Goal: Information Seeking & Learning: Learn about a topic

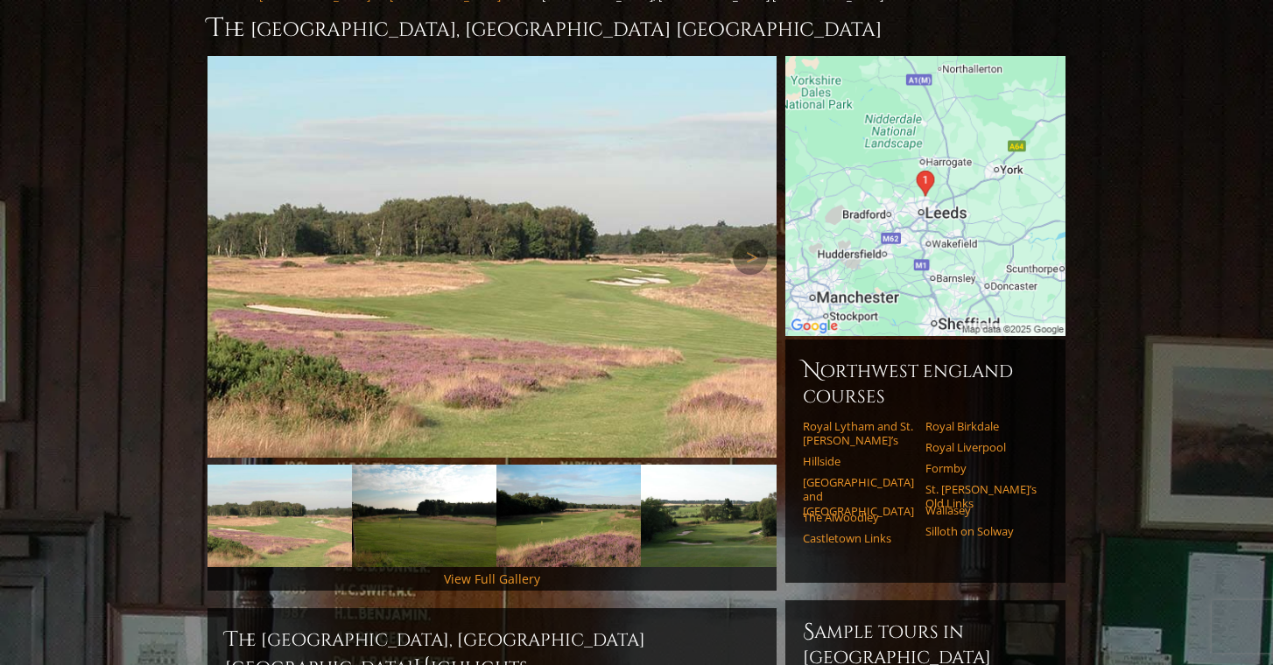
scroll to position [165, 0]
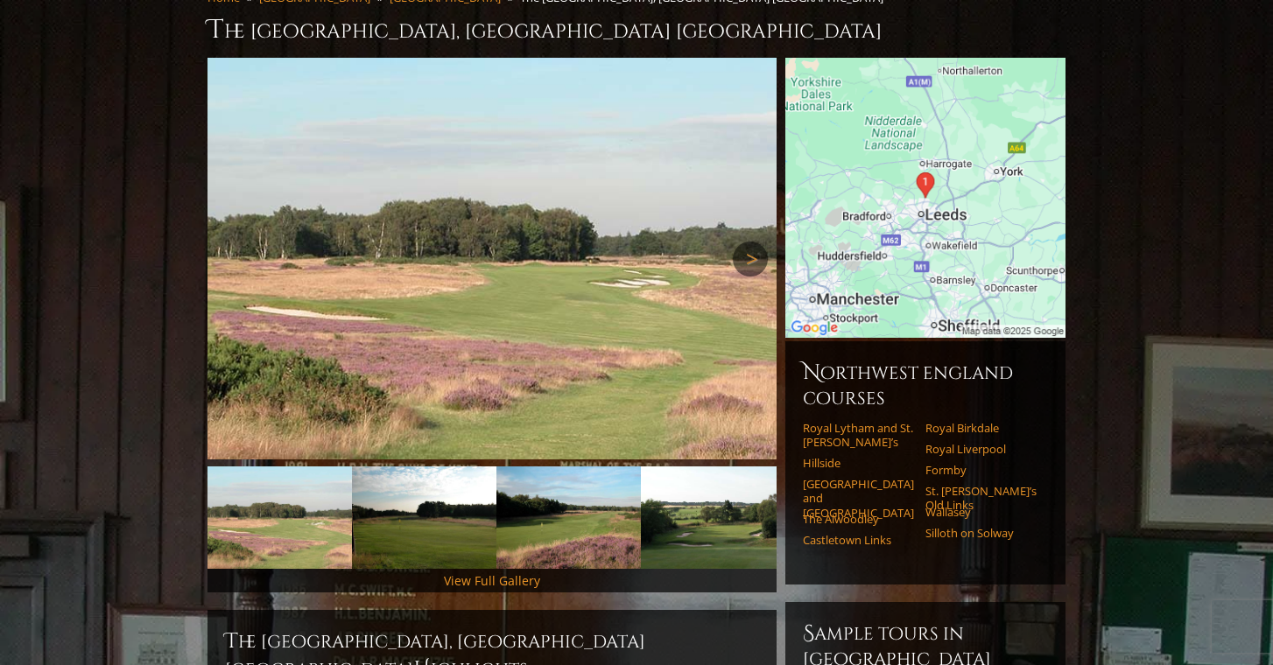
click at [746, 242] on link "Next" at bounding box center [750, 259] width 35 height 35
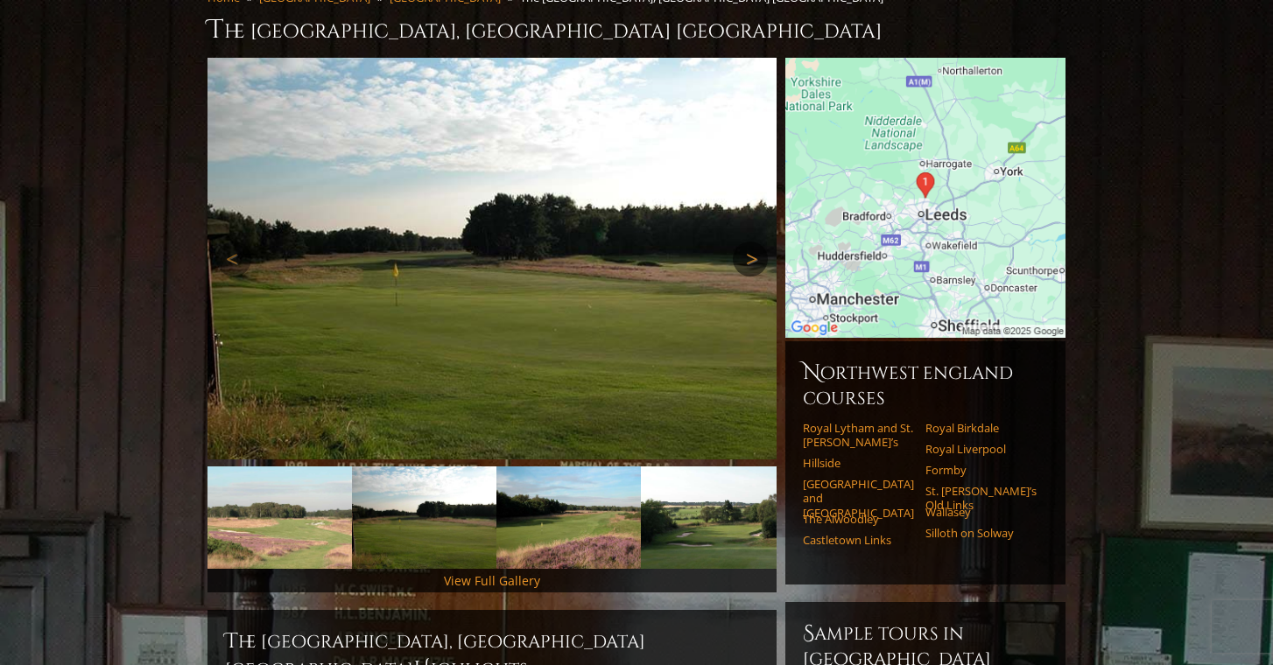
click at [746, 242] on link "Next" at bounding box center [750, 259] width 35 height 35
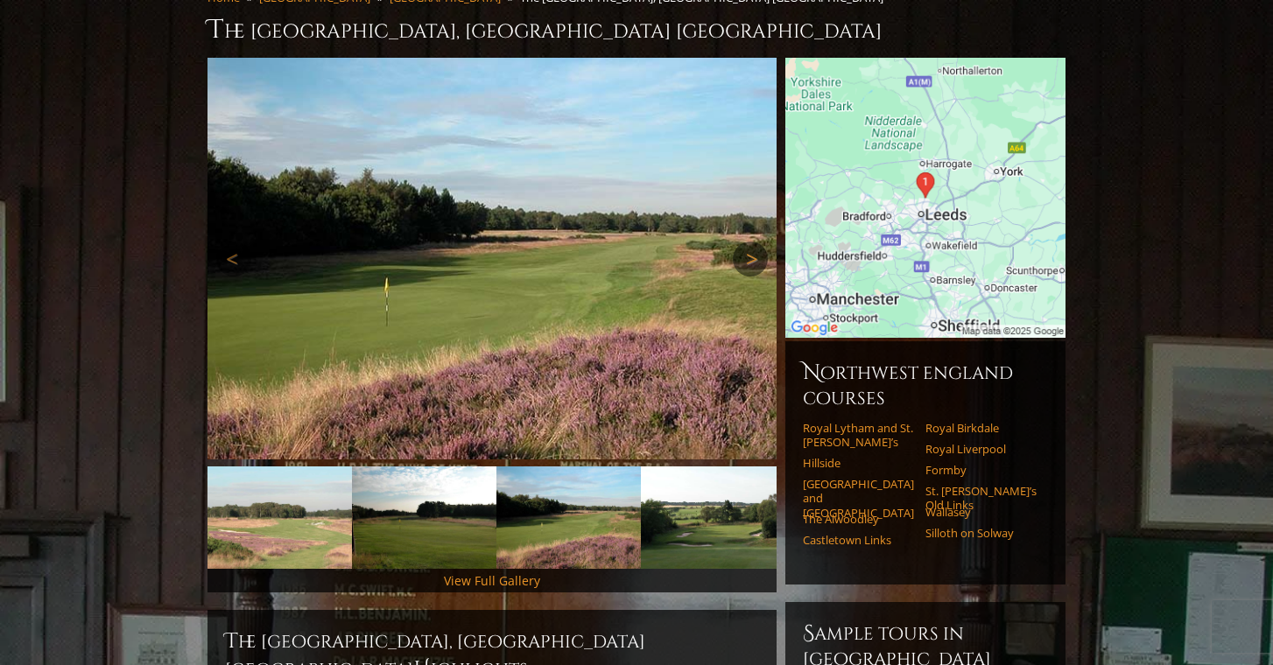
click at [746, 242] on link "Next" at bounding box center [750, 259] width 35 height 35
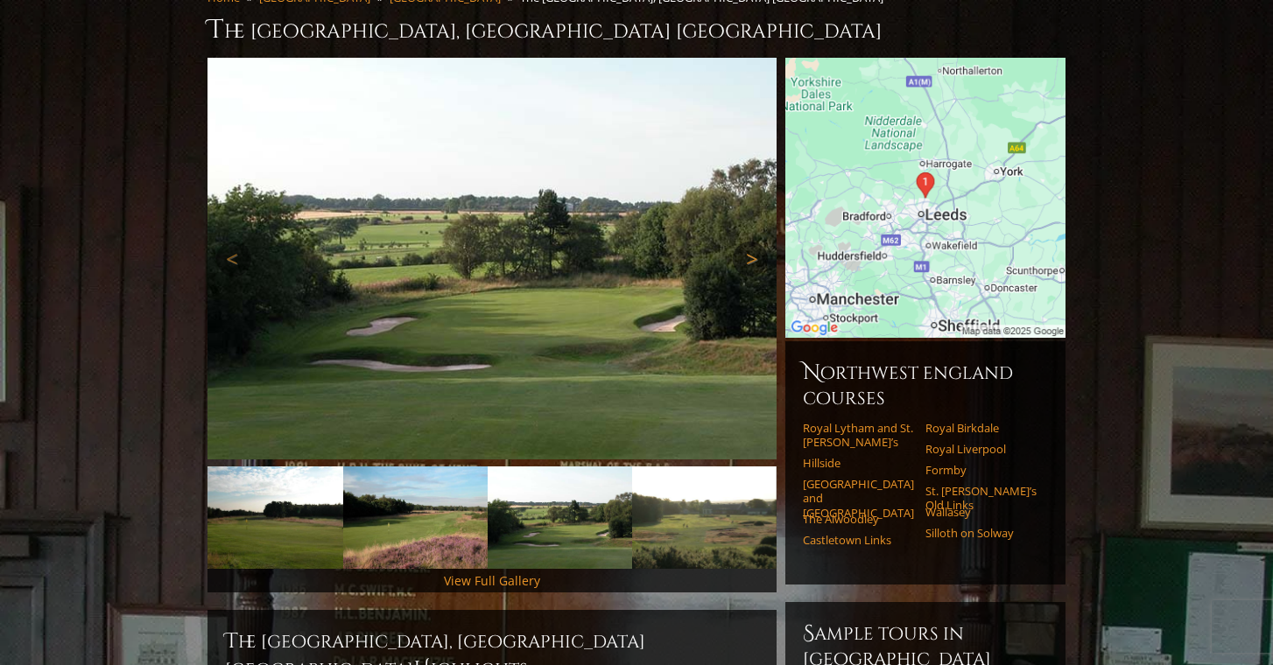
click at [746, 242] on link "Next" at bounding box center [750, 259] width 35 height 35
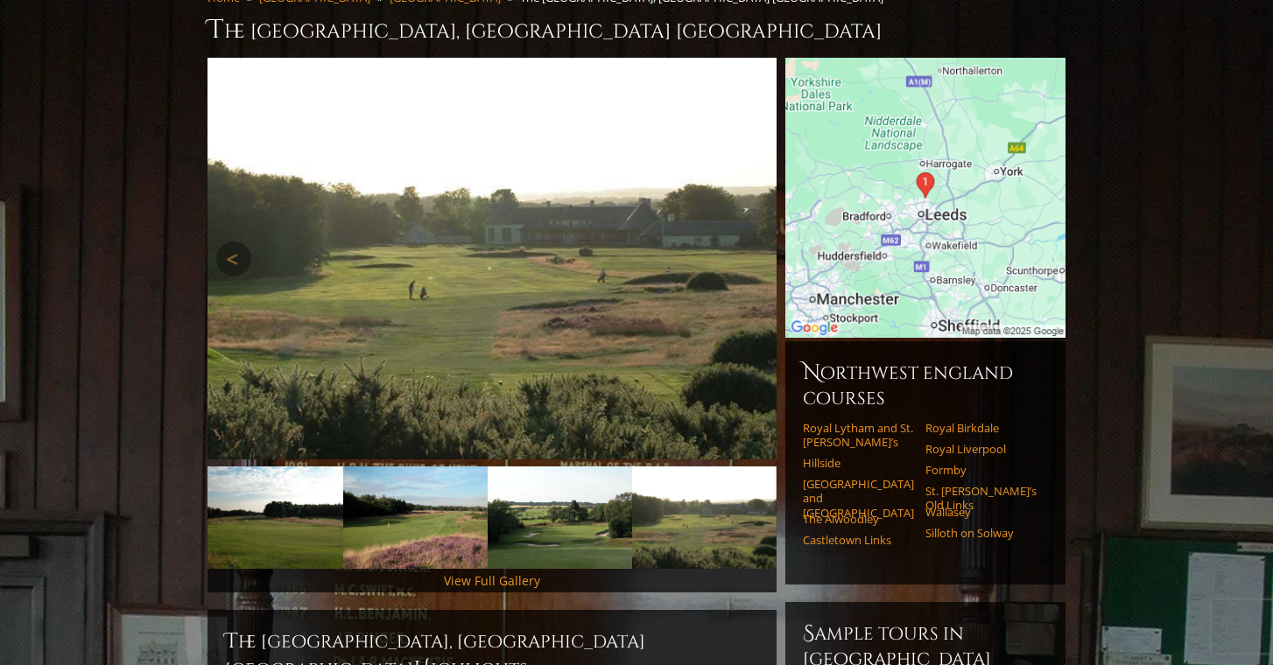
click at [746, 242] on link "Next" at bounding box center [750, 259] width 35 height 35
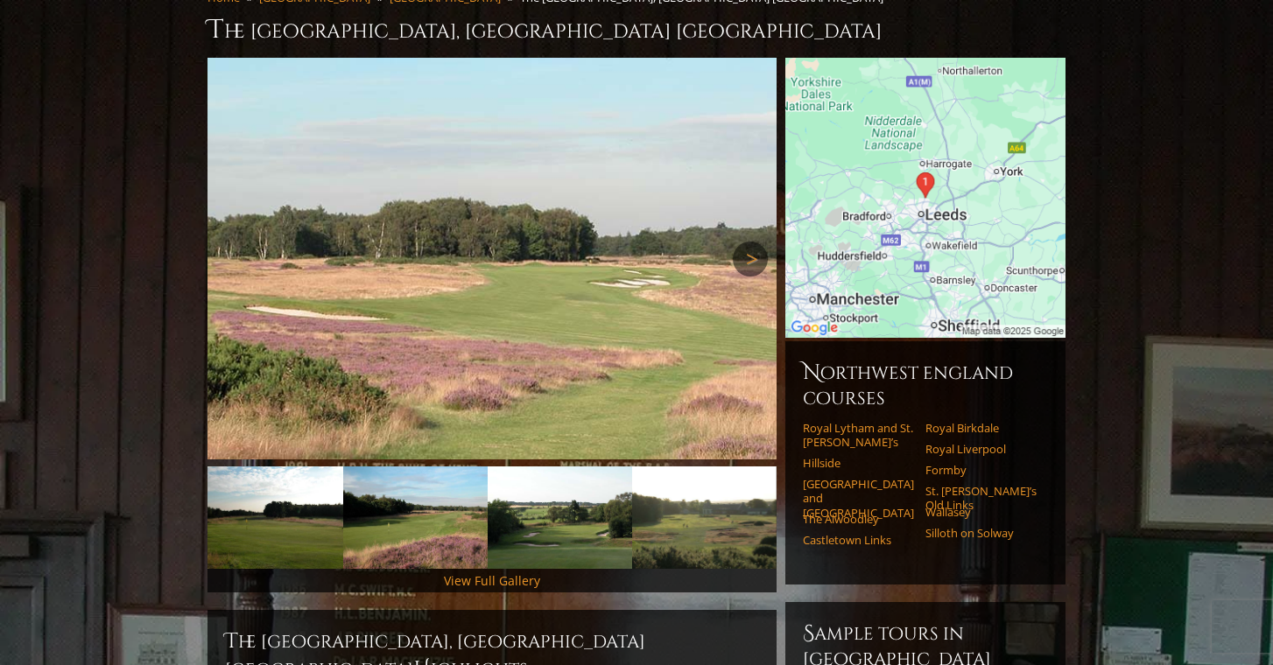
click at [746, 242] on link "Next" at bounding box center [750, 259] width 35 height 35
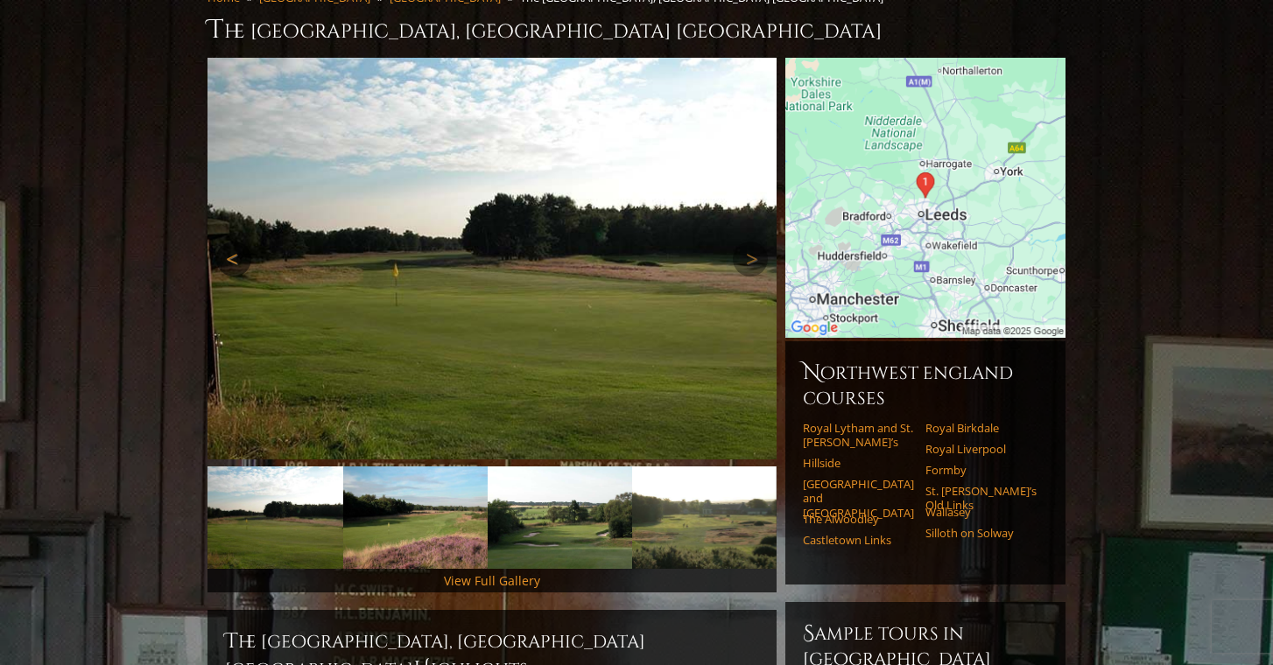
click at [231, 242] on link "Previous" at bounding box center [233, 259] width 35 height 35
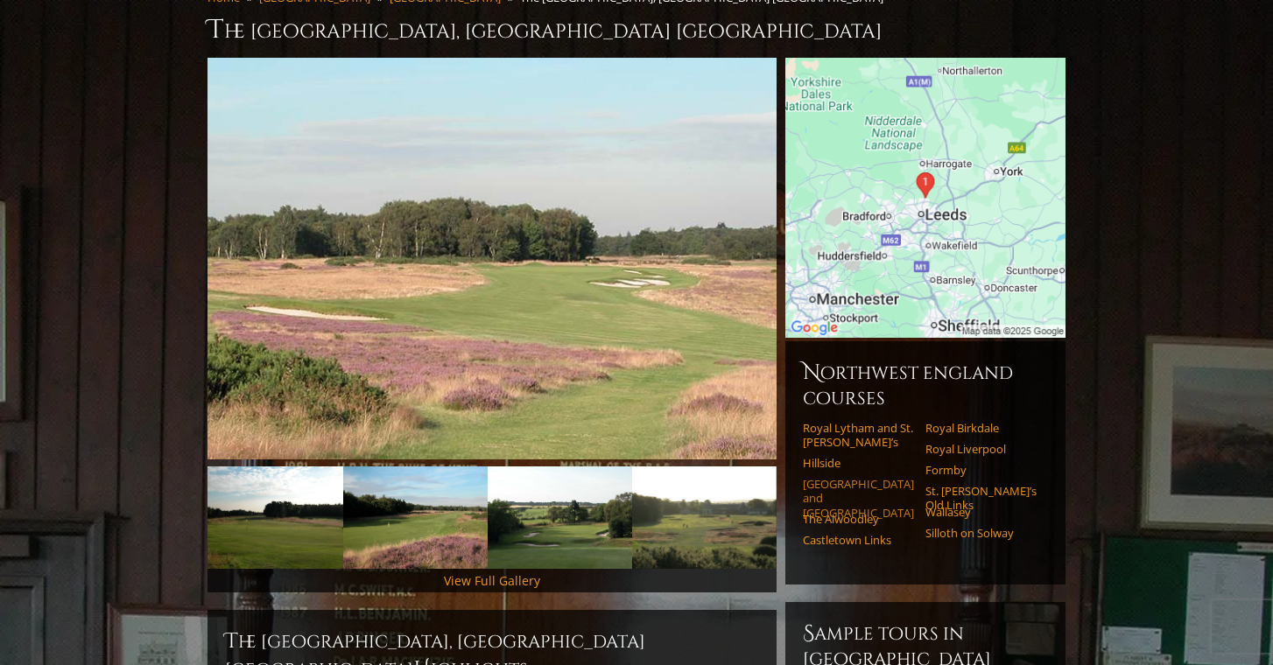
click at [827, 477] on link "[GEOGRAPHIC_DATA] and [GEOGRAPHIC_DATA]" at bounding box center [858, 498] width 111 height 43
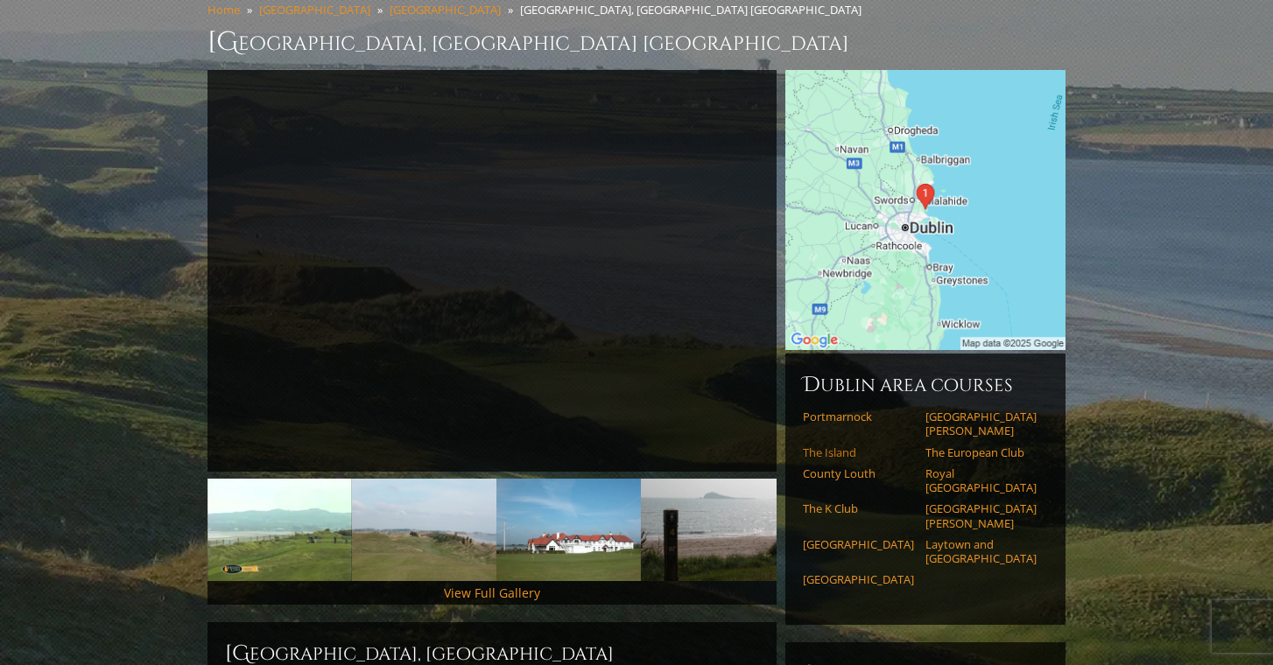
scroll to position [157, 0]
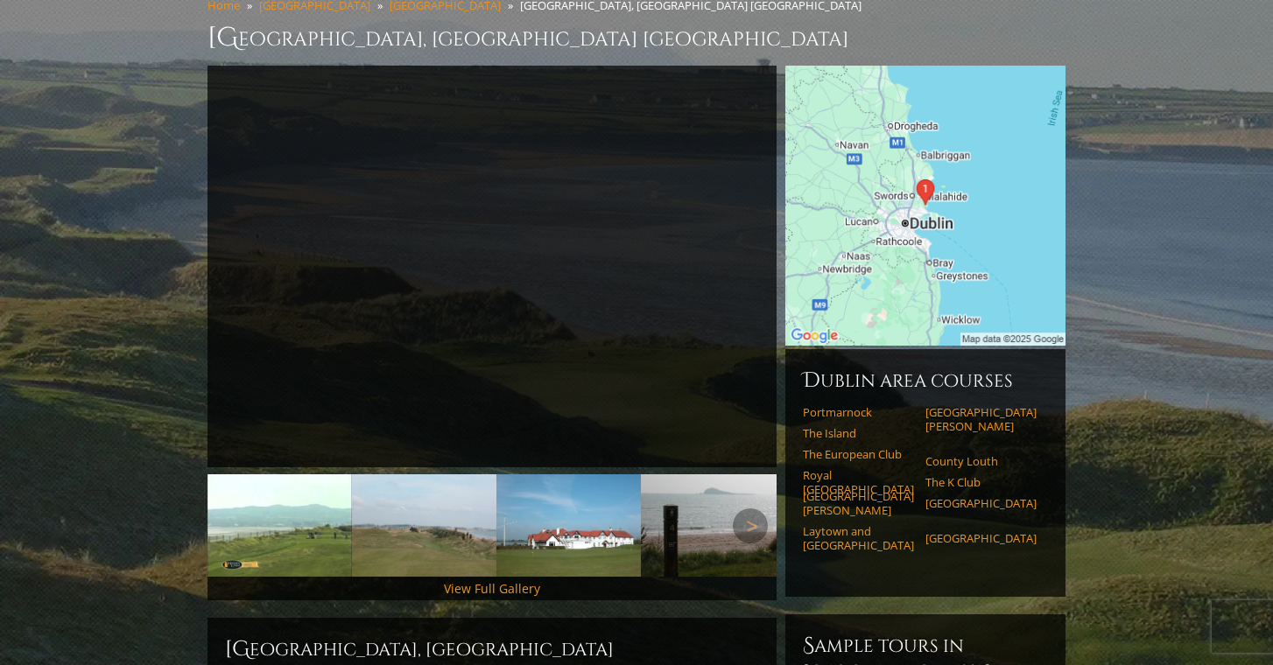
click at [388, 518] on img at bounding box center [424, 525] width 144 height 102
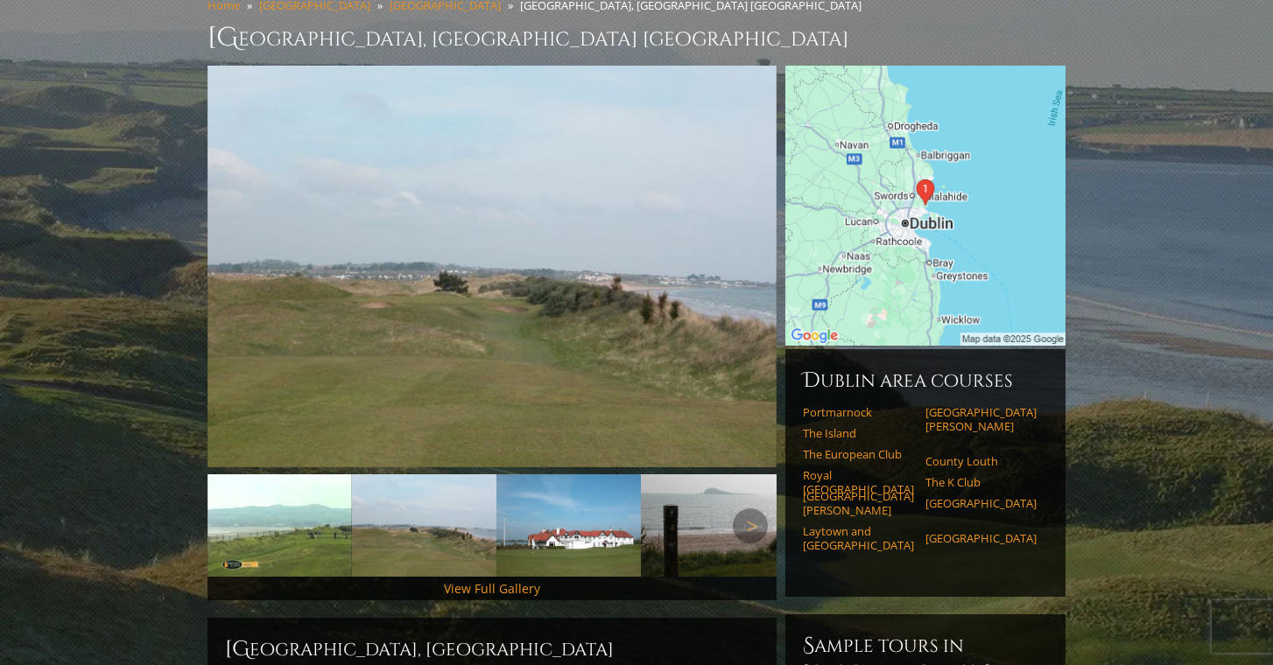
click at [639, 515] on img at bounding box center [568, 525] width 144 height 102
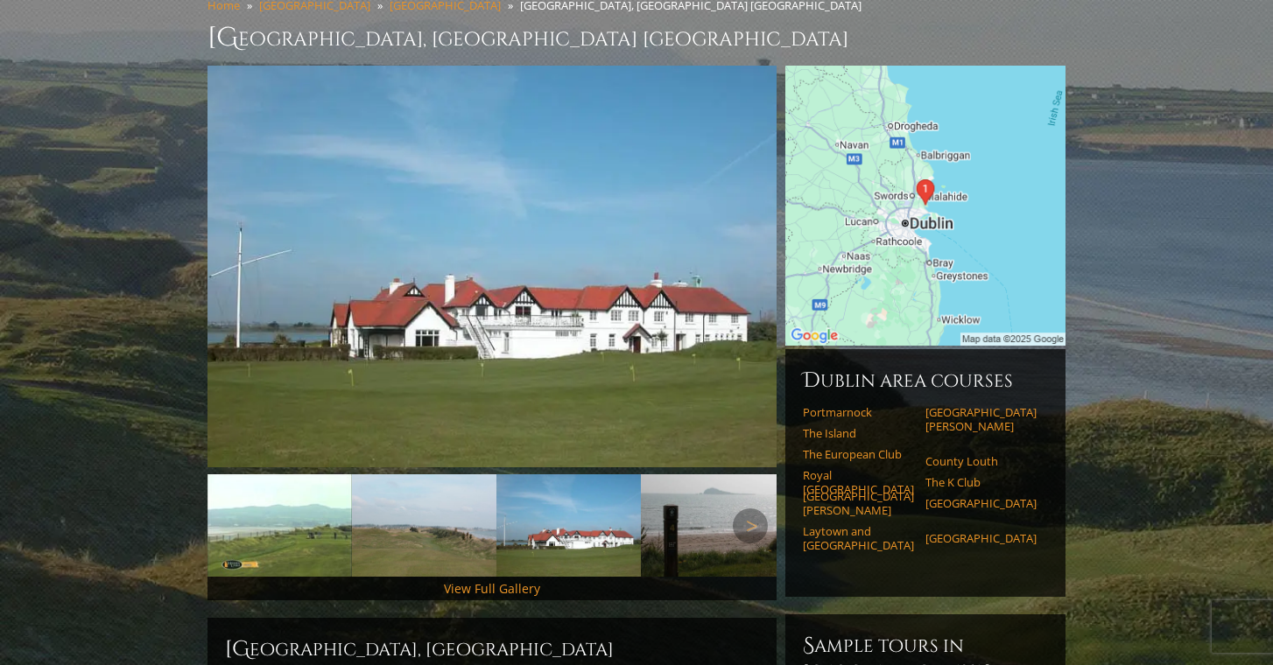
click at [691, 503] on img at bounding box center [713, 525] width 144 height 102
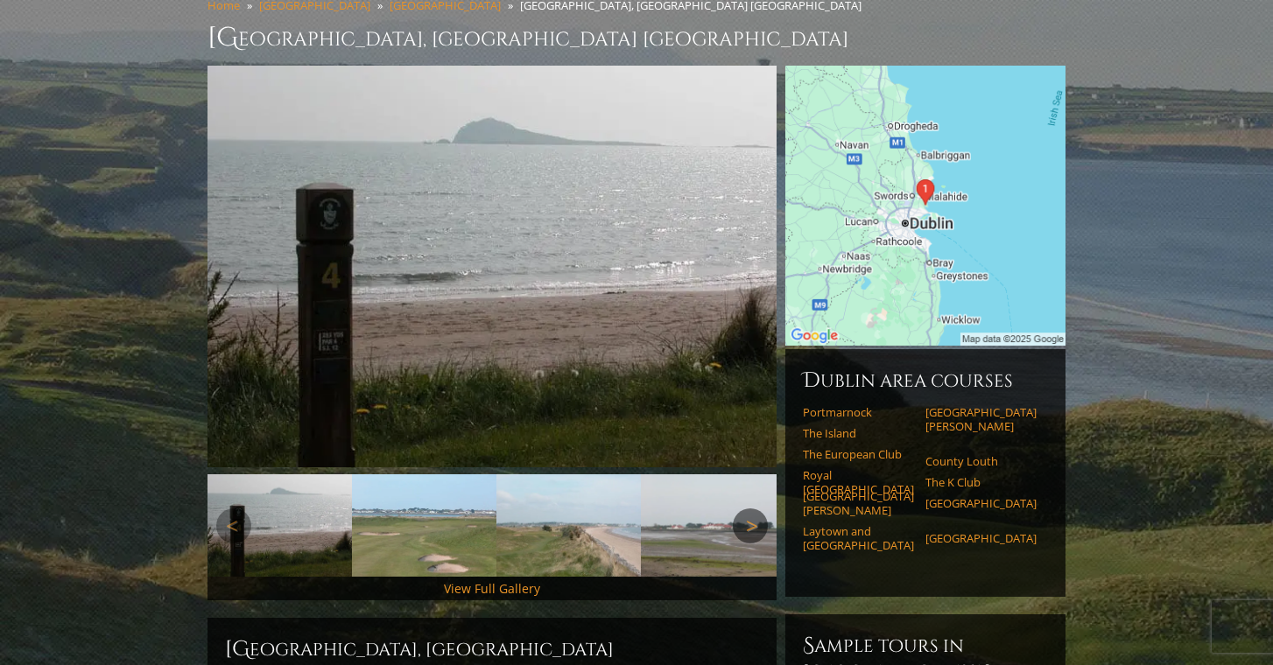
click at [753, 509] on link "Next" at bounding box center [750, 526] width 35 height 35
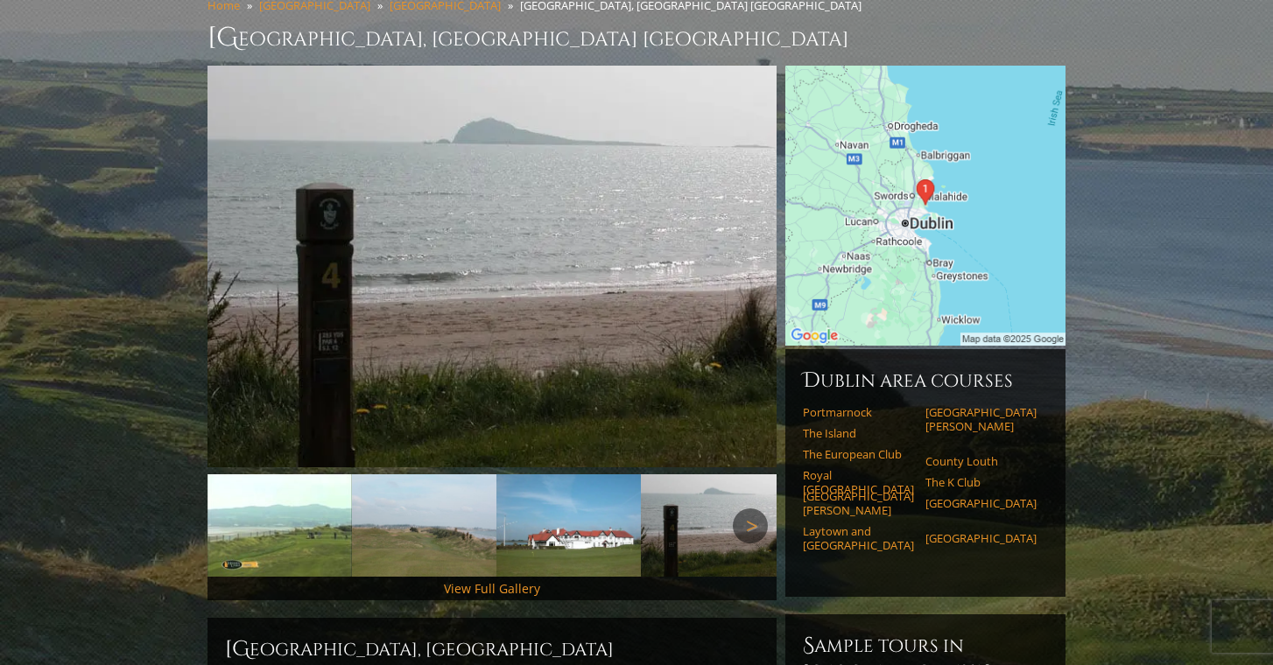
click at [753, 509] on link "Next" at bounding box center [750, 526] width 35 height 35
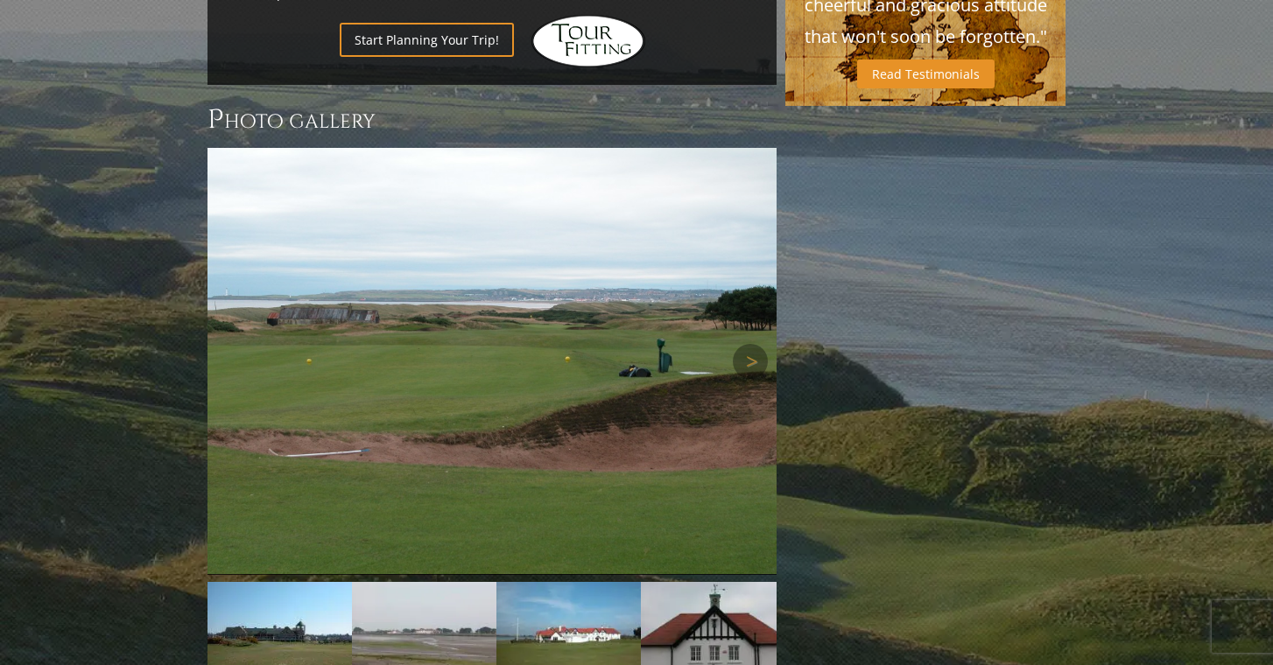
scroll to position [1379, 0]
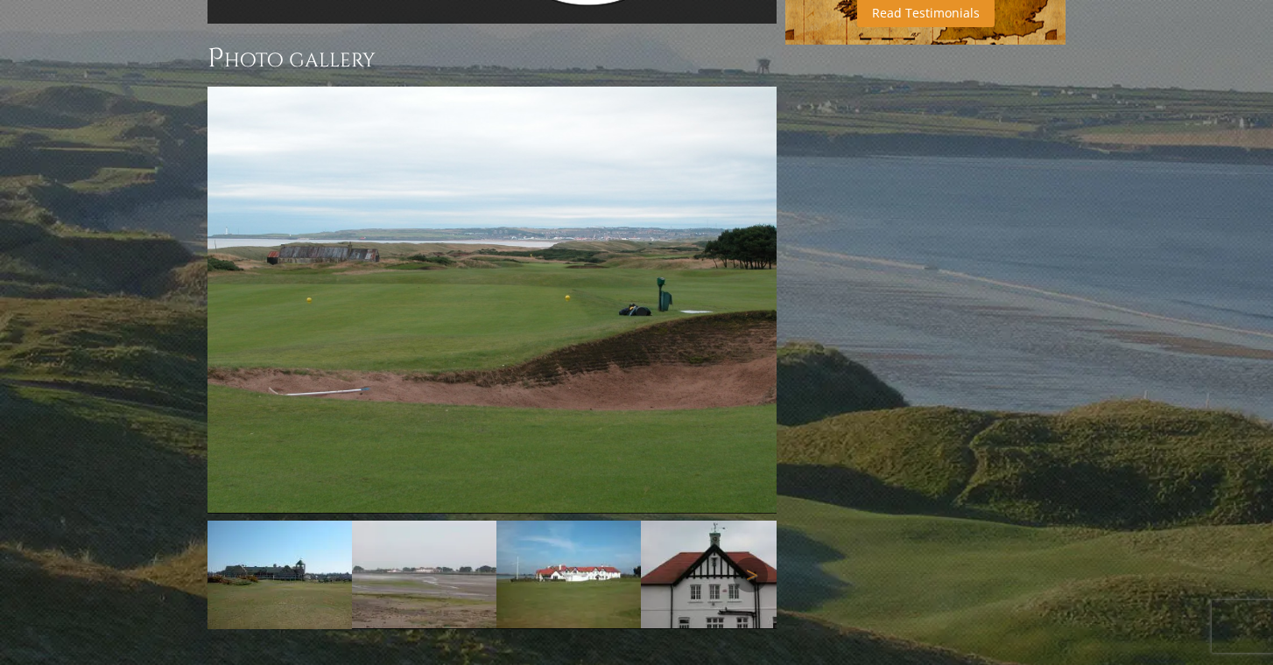
click at [352, 541] on img at bounding box center [279, 575] width 144 height 109
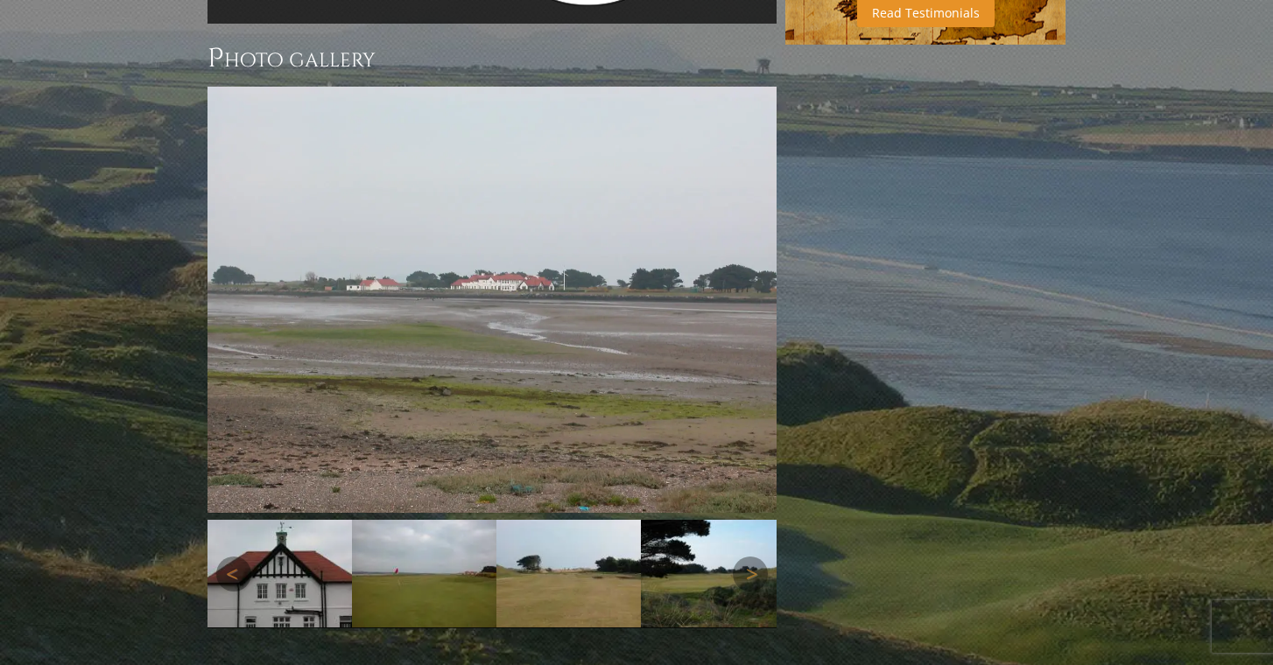
click at [207, 537] on img at bounding box center [135, 574] width 144 height 108
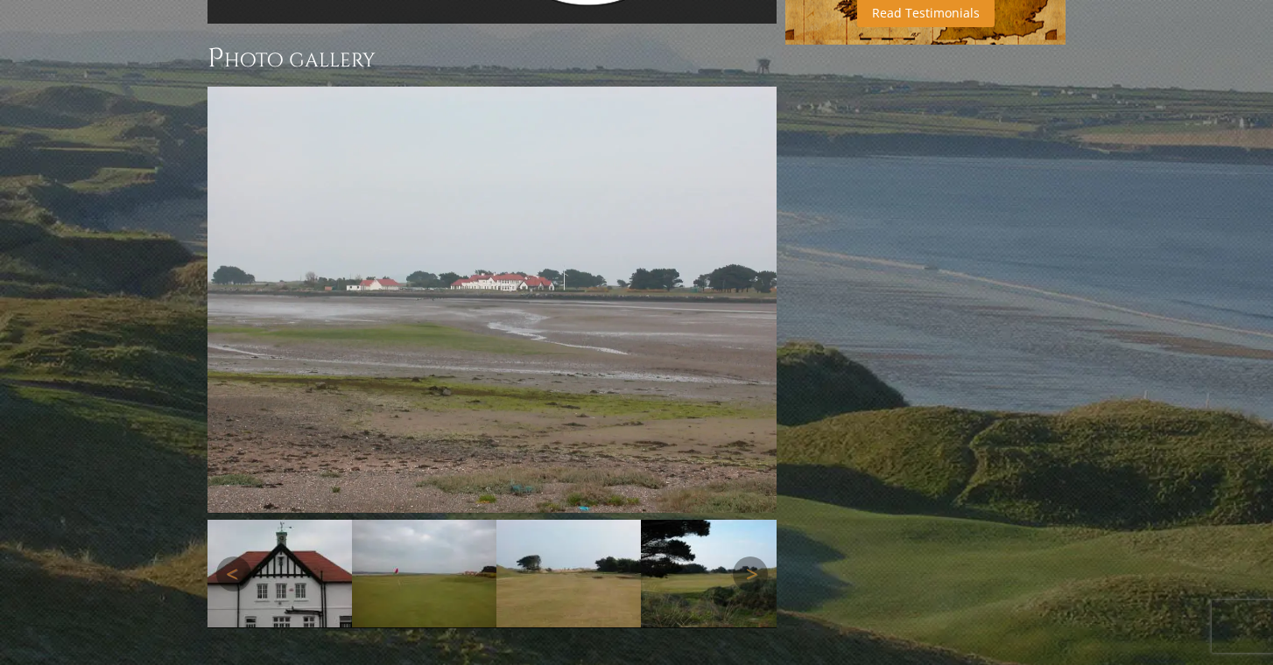
click at [207, 520] on img at bounding box center [135, 574] width 144 height 108
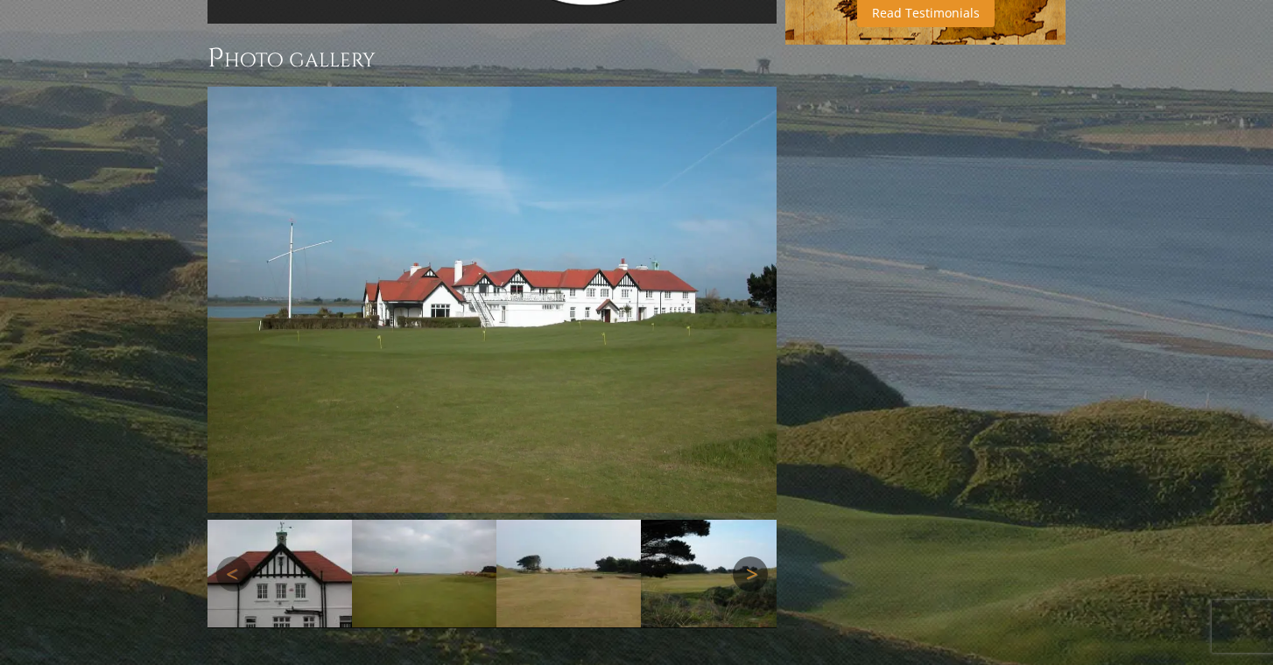
click at [755, 557] on link "Next" at bounding box center [750, 574] width 35 height 35
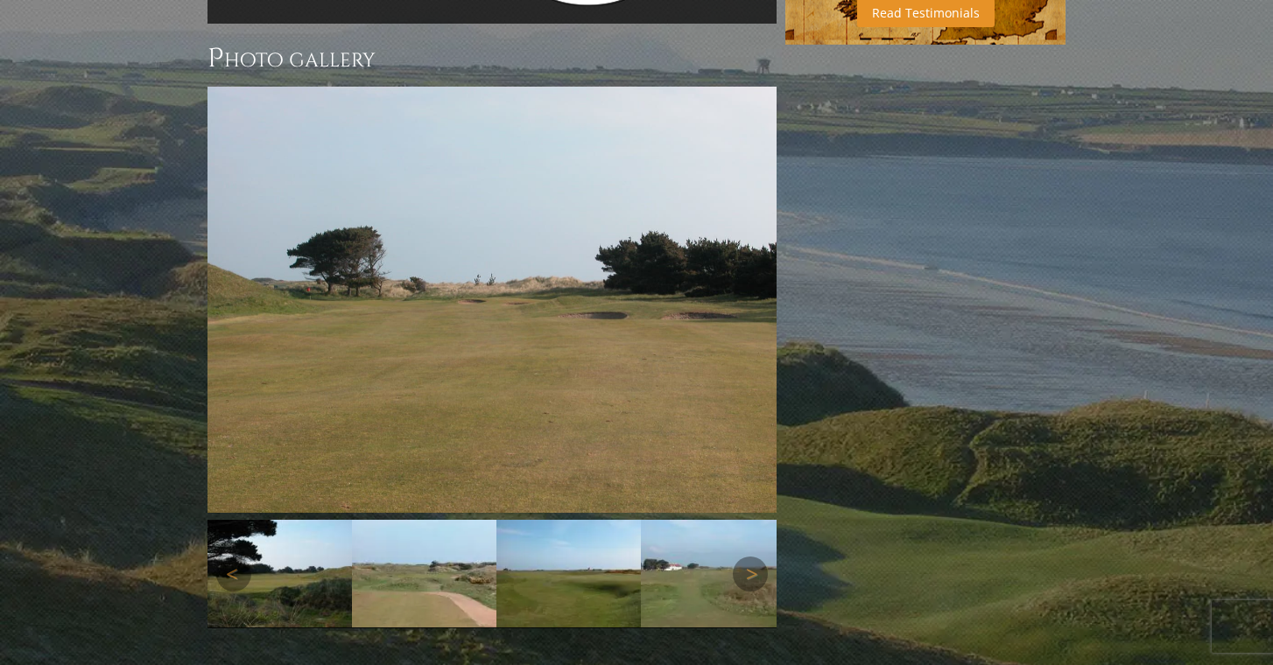
click at [207, 542] on img at bounding box center [135, 574] width 144 height 108
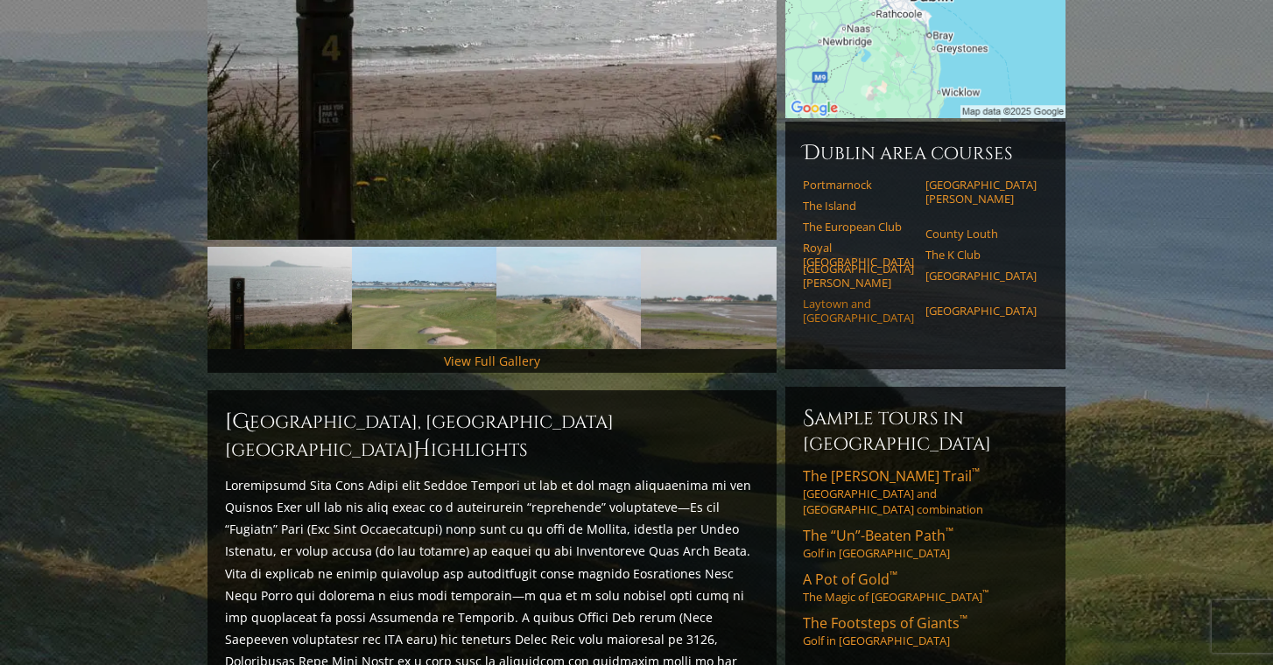
scroll to position [379, 0]
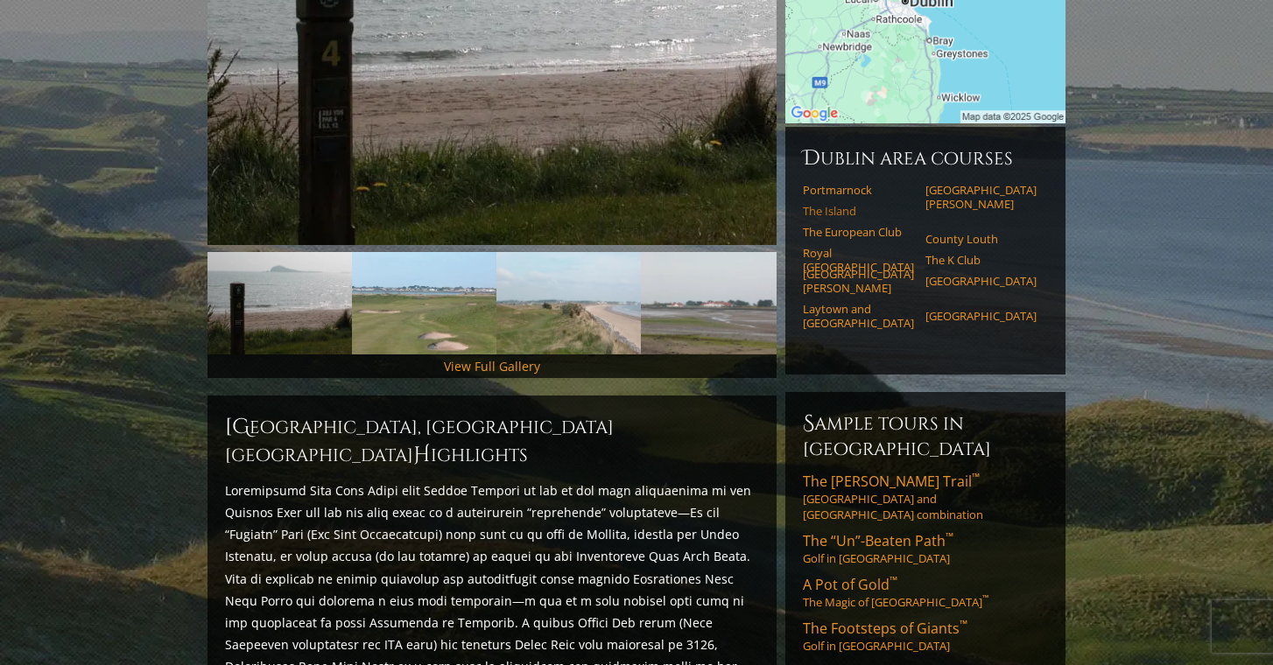
click at [830, 204] on link "The Island" at bounding box center [858, 211] width 111 height 14
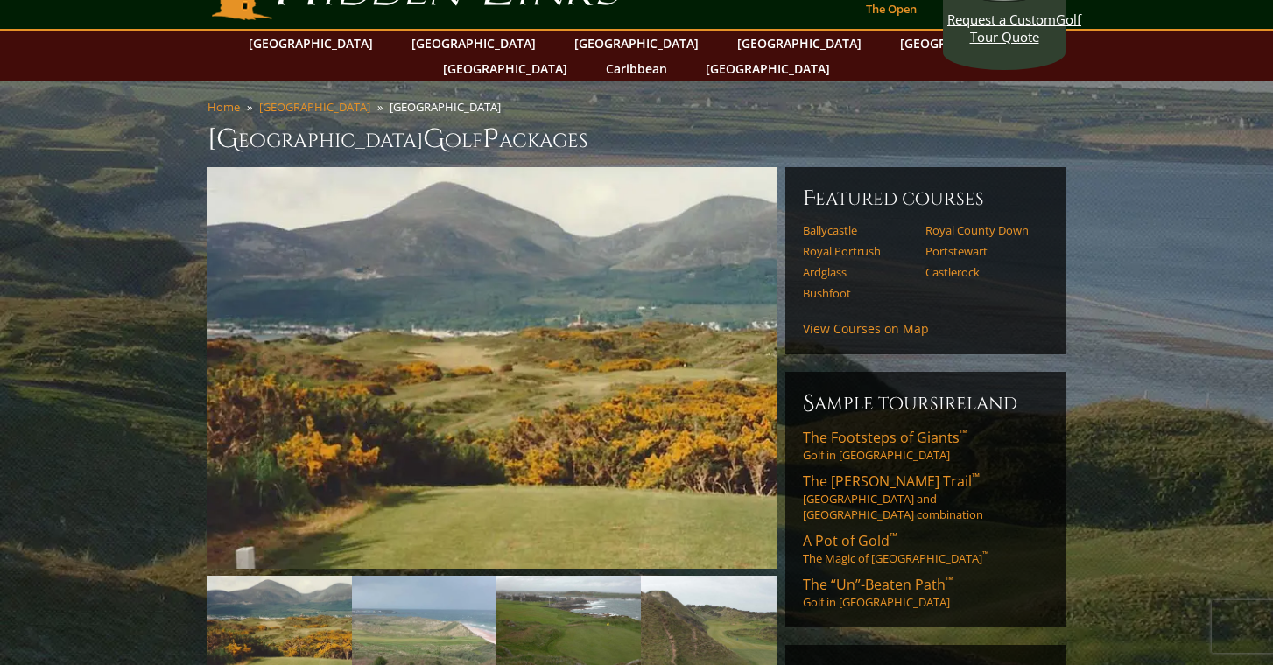
scroll to position [28, 0]
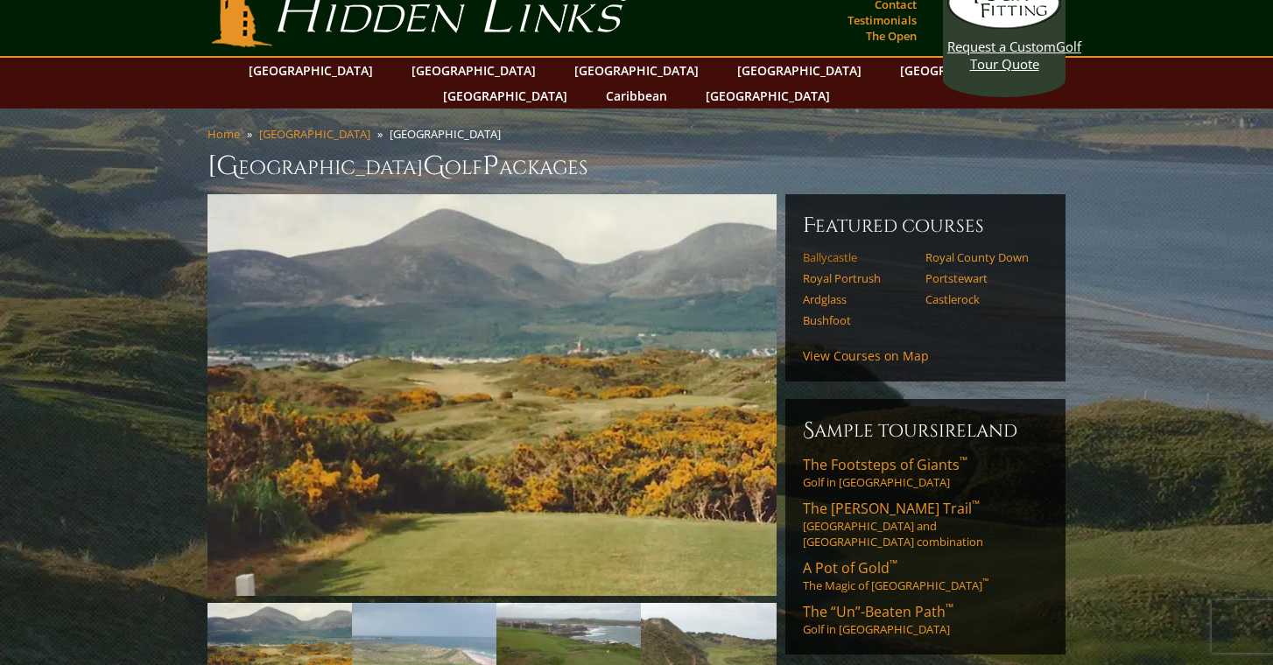
click at [818, 250] on link "Ballycastle" at bounding box center [858, 257] width 111 height 14
click at [855, 347] on link "View Courses on Map" at bounding box center [866, 355] width 126 height 17
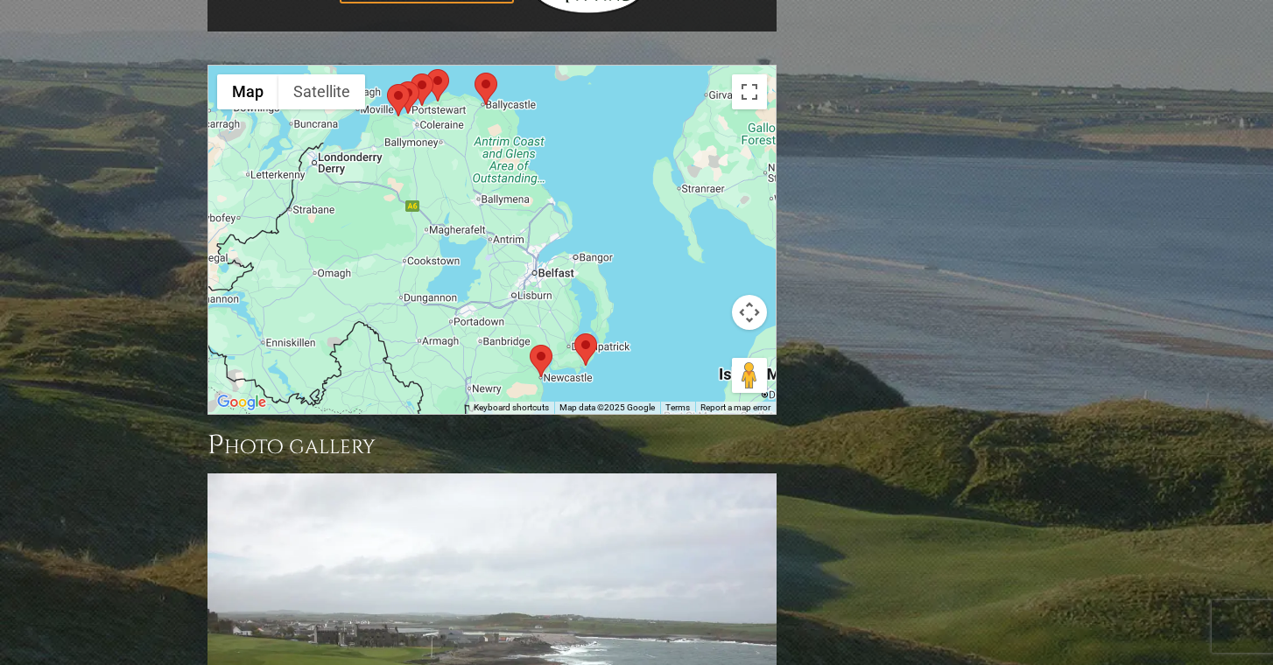
scroll to position [1948, 0]
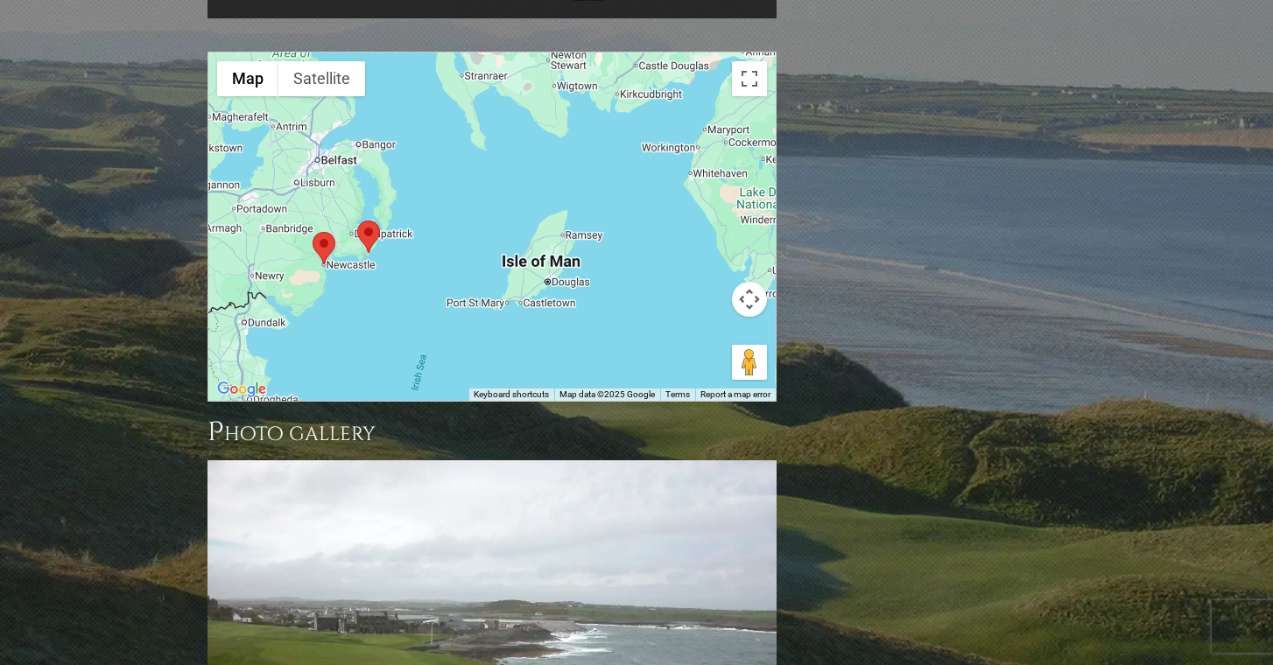
drag, startPoint x: 583, startPoint y: 173, endPoint x: 363, endPoint y: 73, distance: 241.7
click at [363, 73] on div at bounding box center [491, 227] width 567 height 348
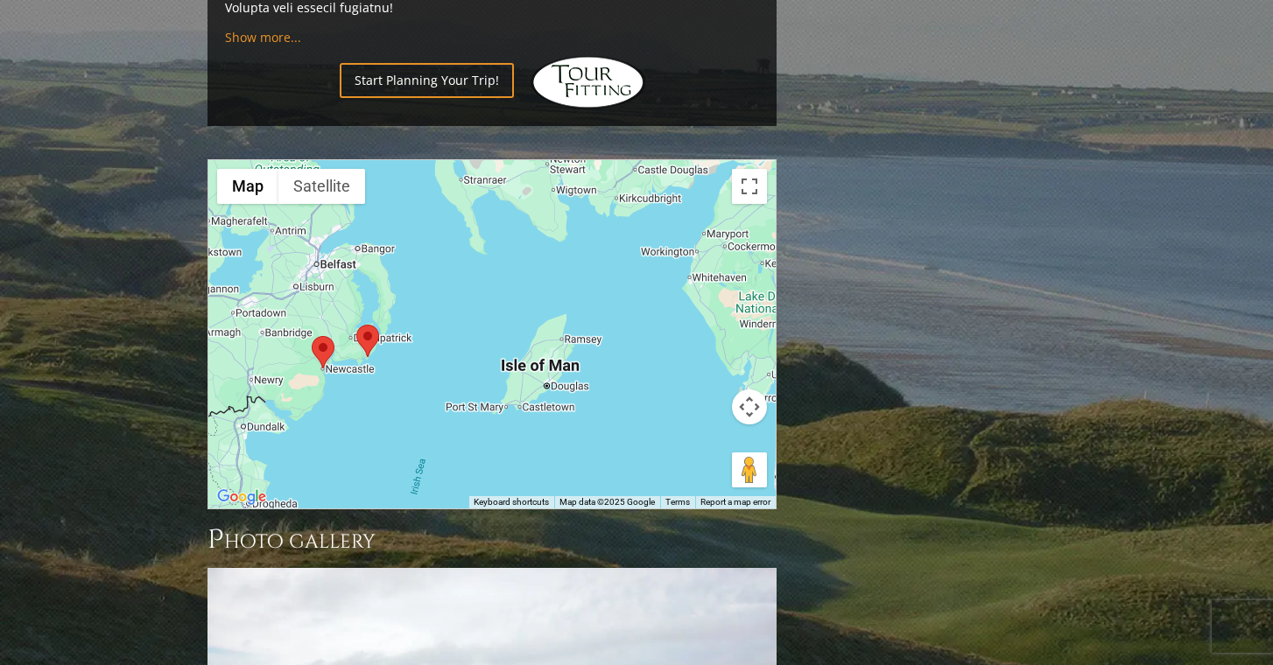
scroll to position [1832, 0]
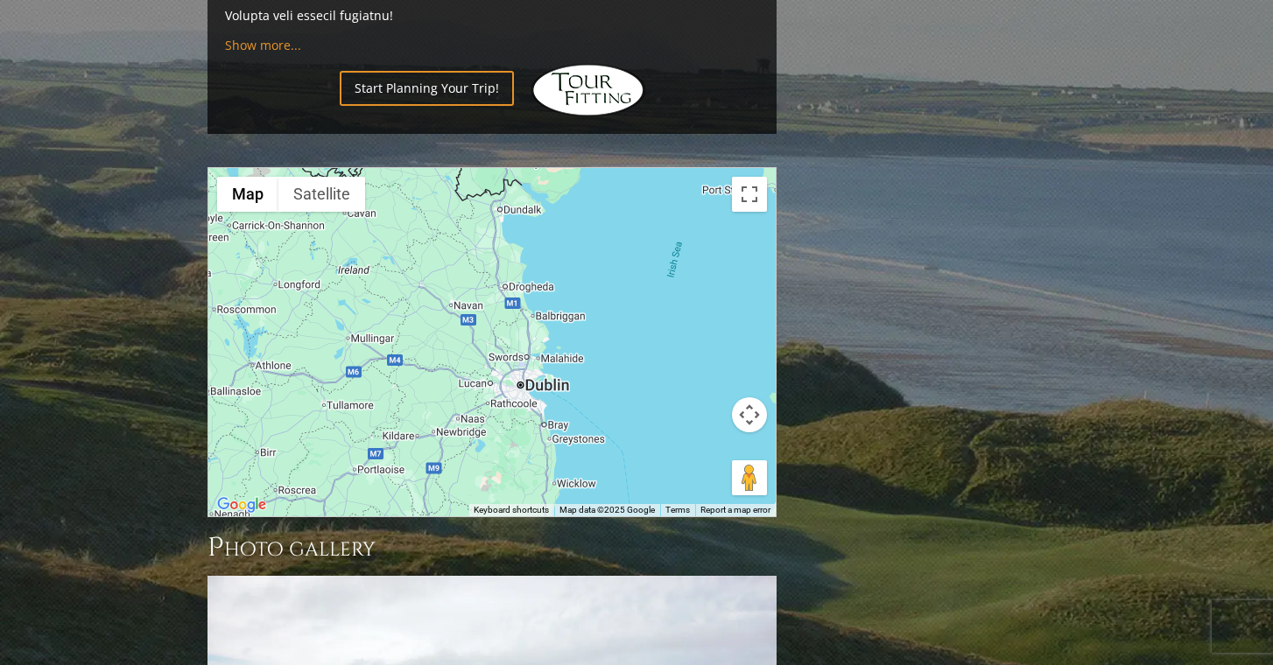
drag, startPoint x: 547, startPoint y: 244, endPoint x: 804, endPoint y: 15, distance: 344.7
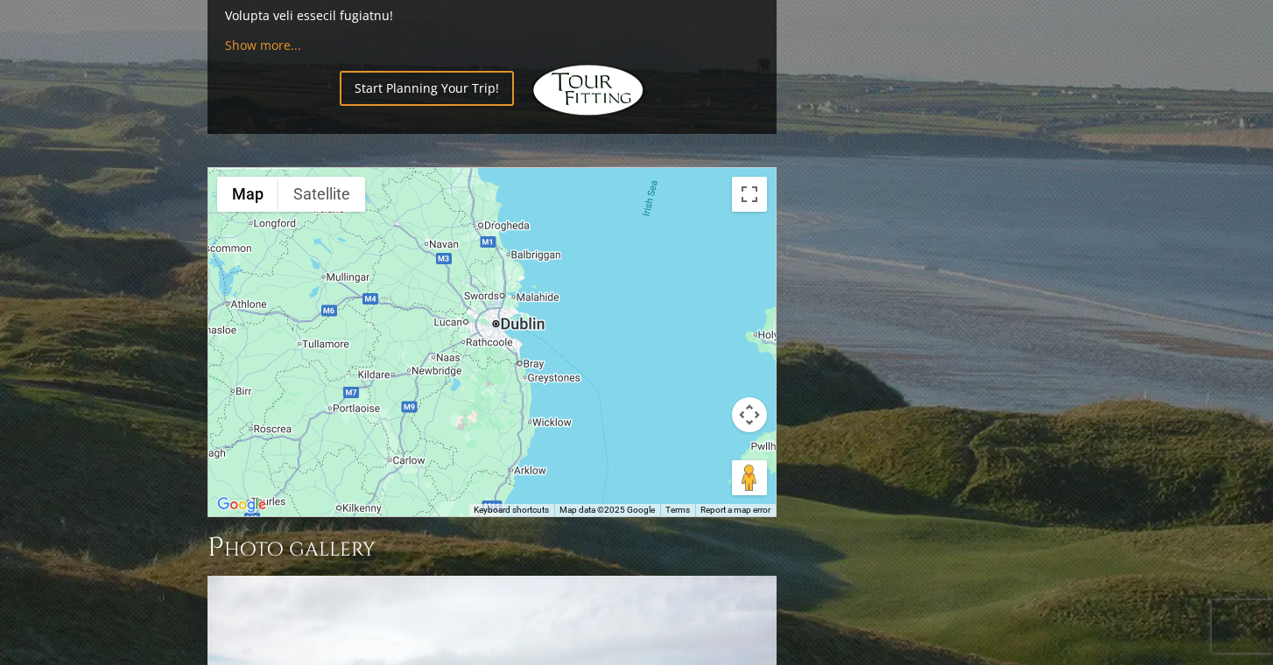
drag, startPoint x: 689, startPoint y: 293, endPoint x: 662, endPoint y: 228, distance: 71.0
click at [662, 228] on div at bounding box center [491, 342] width 567 height 348
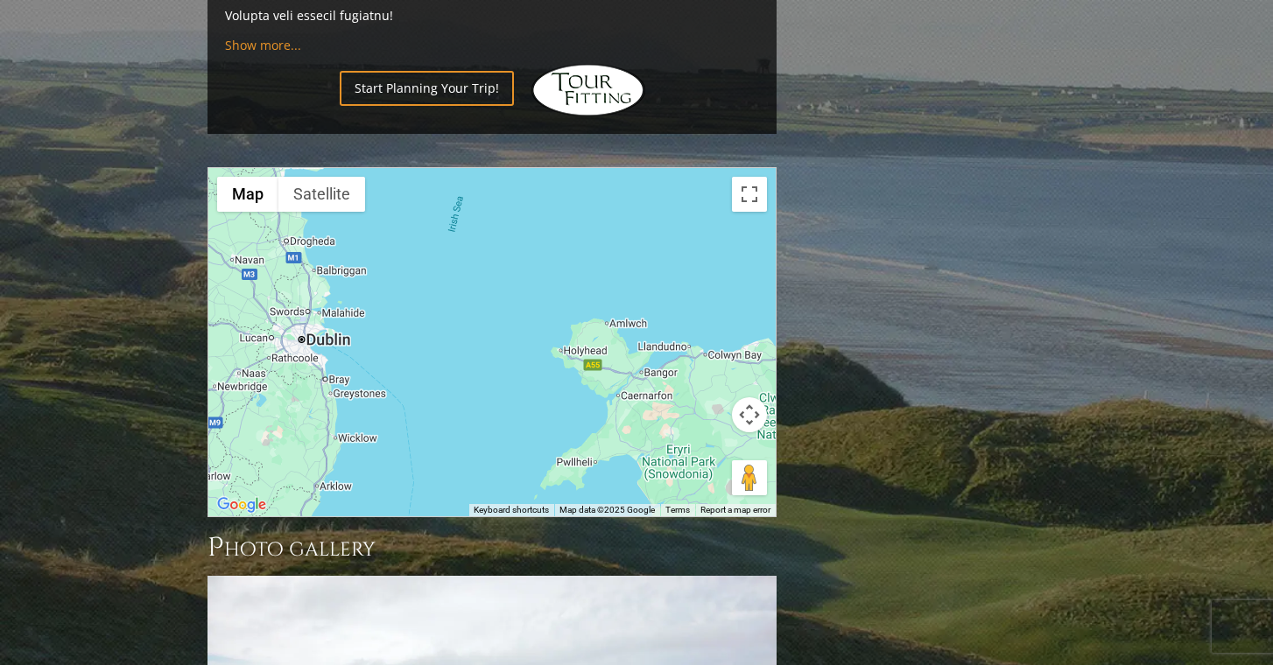
drag, startPoint x: 686, startPoint y: 210, endPoint x: 492, endPoint y: 234, distance: 195.8
click at [492, 234] on div at bounding box center [491, 342] width 567 height 348
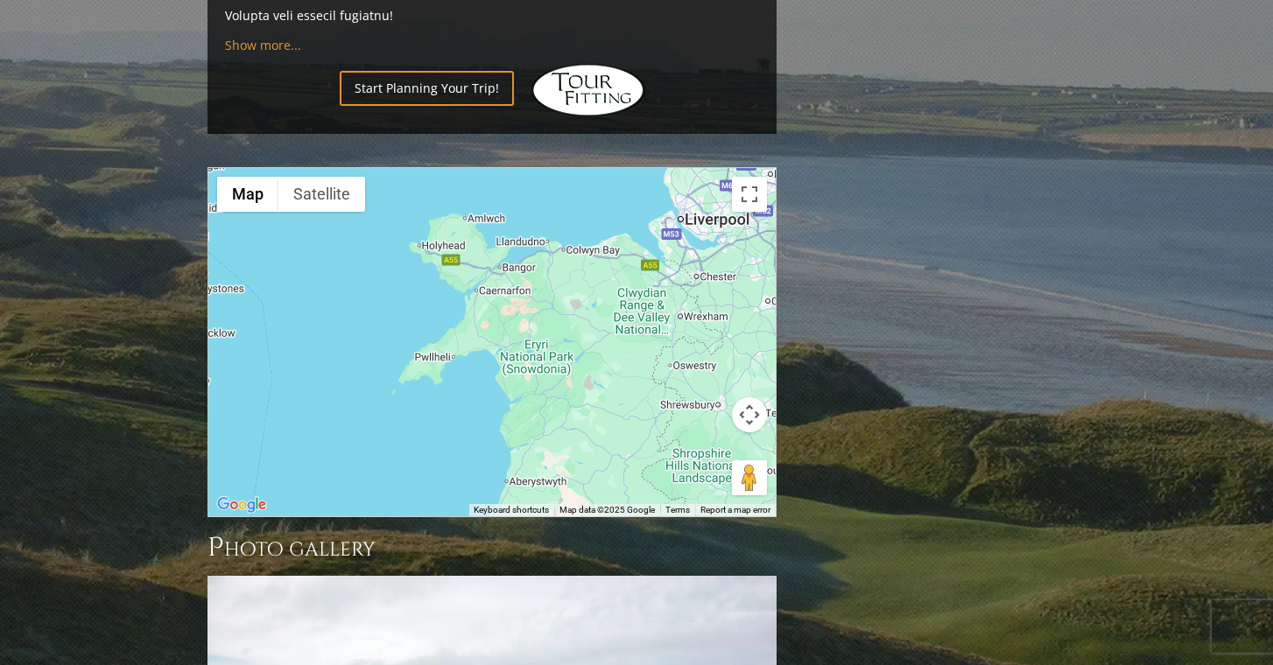
drag, startPoint x: 663, startPoint y: 259, endPoint x: 514, endPoint y: 149, distance: 185.9
click at [514, 168] on div at bounding box center [491, 342] width 567 height 348
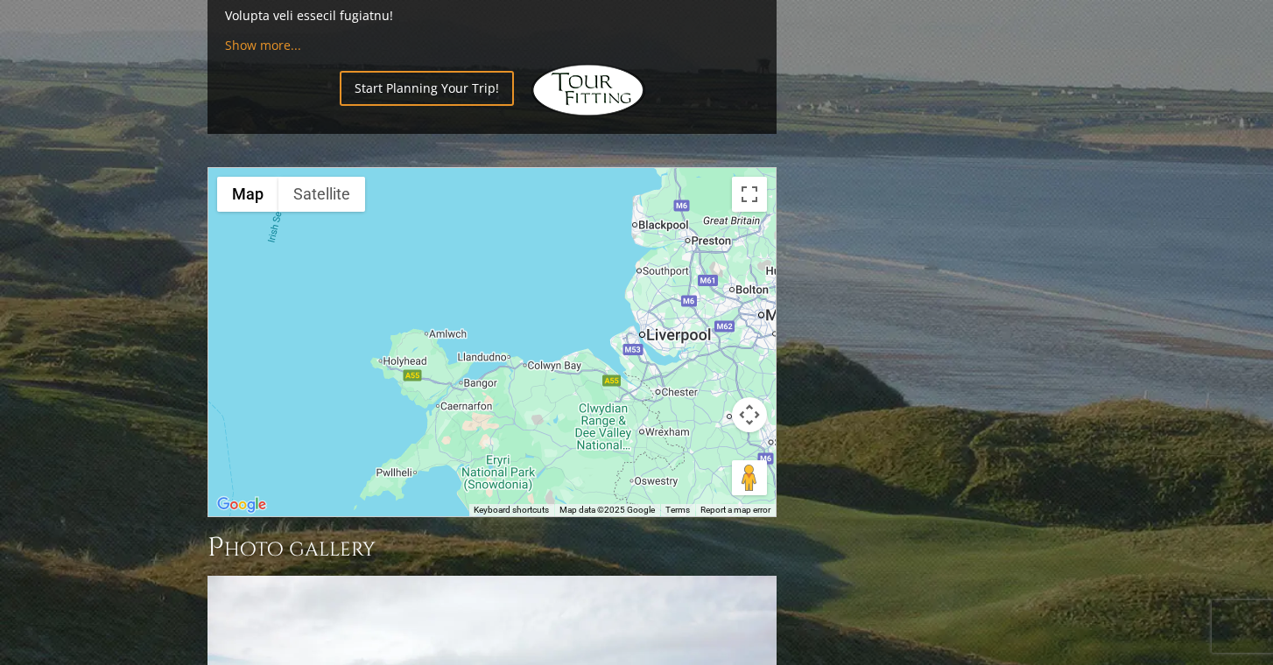
drag, startPoint x: 614, startPoint y: 188, endPoint x: 566, endPoint y: 376, distance: 194.3
click at [566, 376] on div at bounding box center [491, 342] width 567 height 348
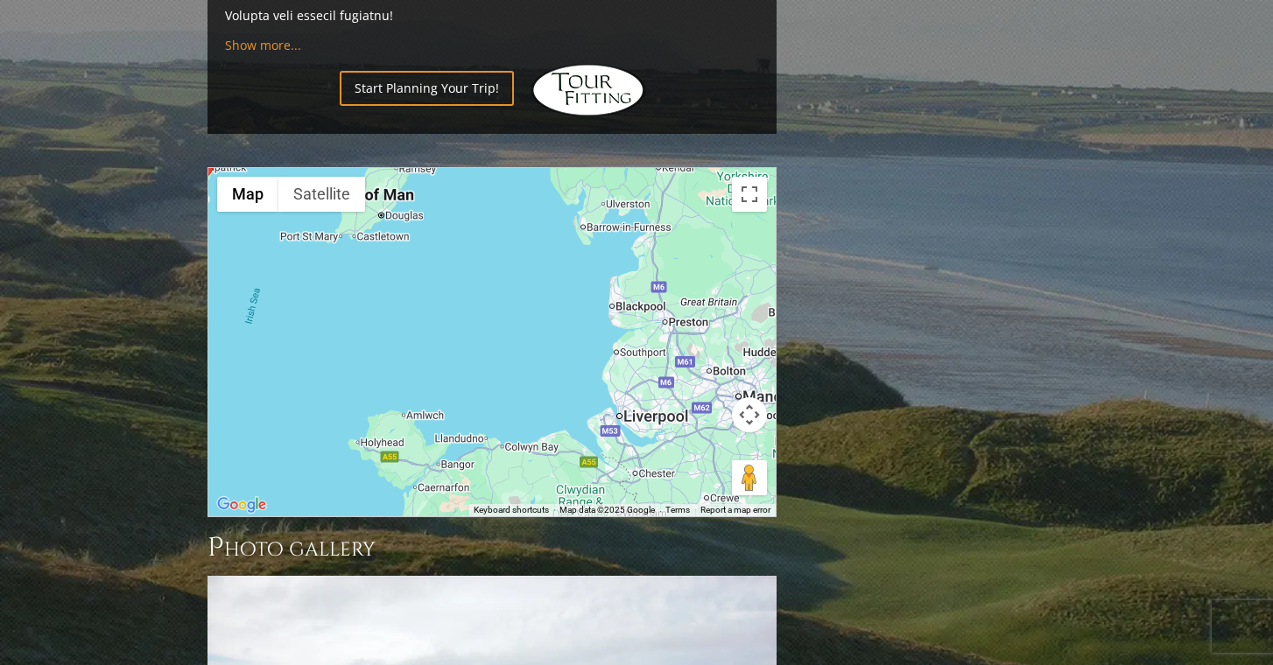
drag, startPoint x: 850, startPoint y: 148, endPoint x: 844, endPoint y: 399, distance: 251.3
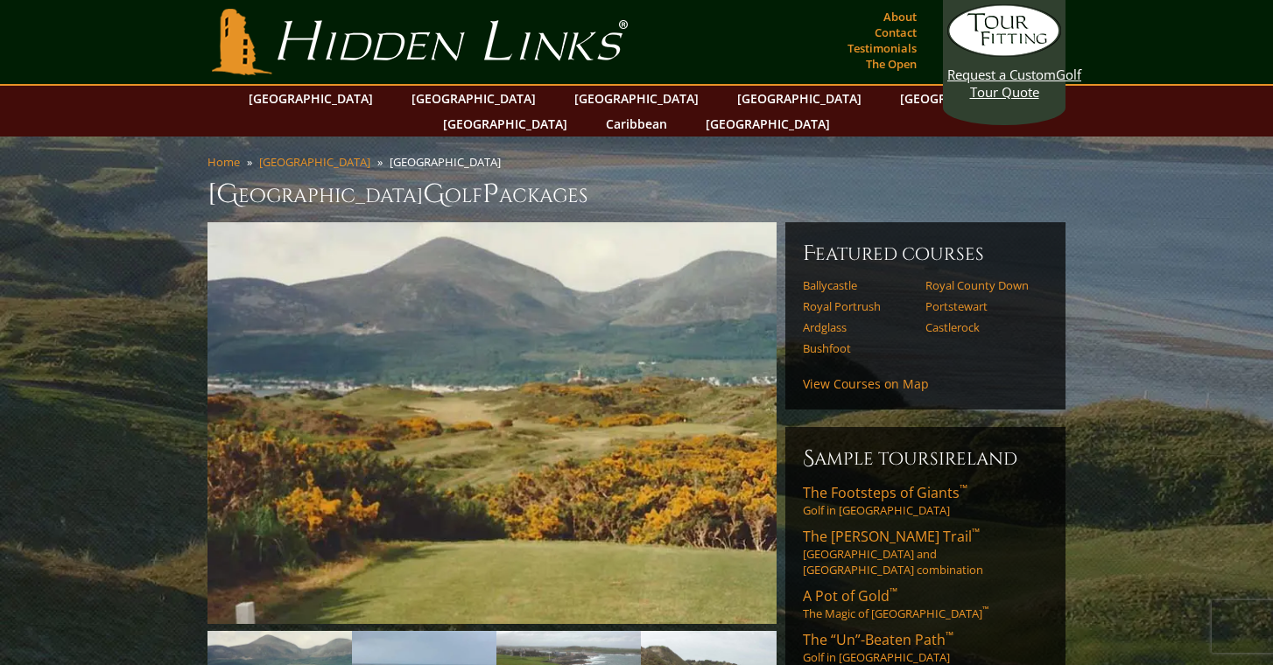
scroll to position [0, 0]
click at [565, 108] on link "[GEOGRAPHIC_DATA]" at bounding box center [636, 98] width 142 height 25
